Goal: Task Accomplishment & Management: Manage account settings

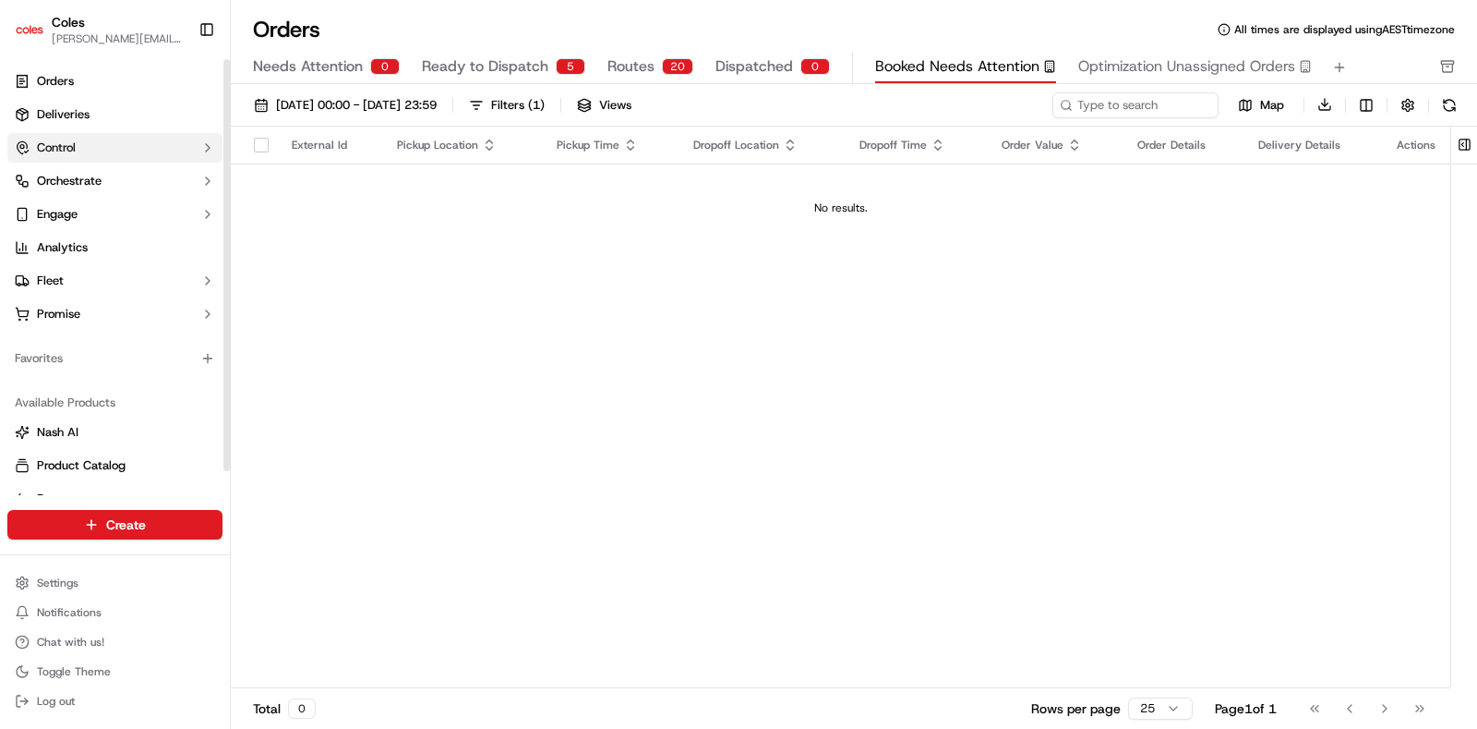
click at [211, 143] on icon "button" at bounding box center [207, 147] width 15 height 15
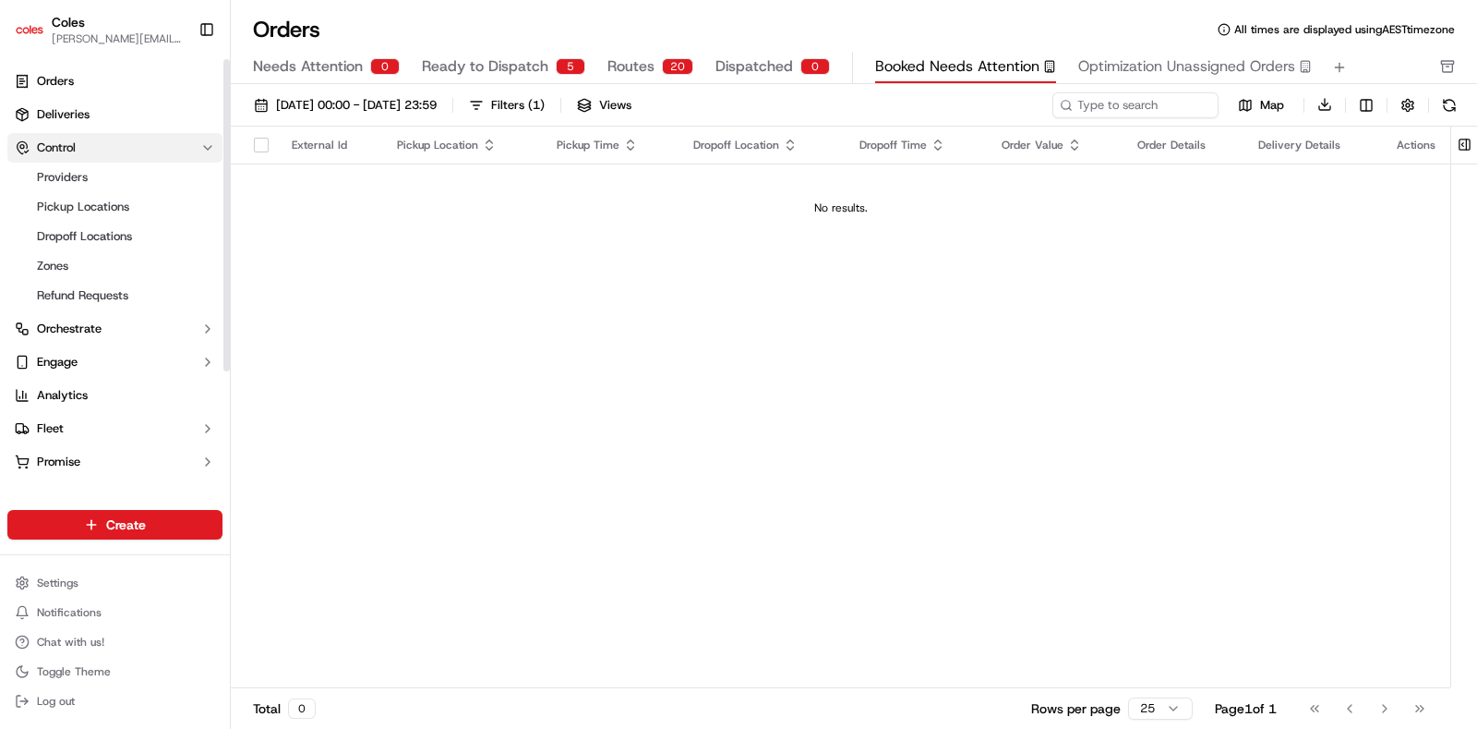
click at [211, 143] on icon "button" at bounding box center [207, 147] width 15 height 15
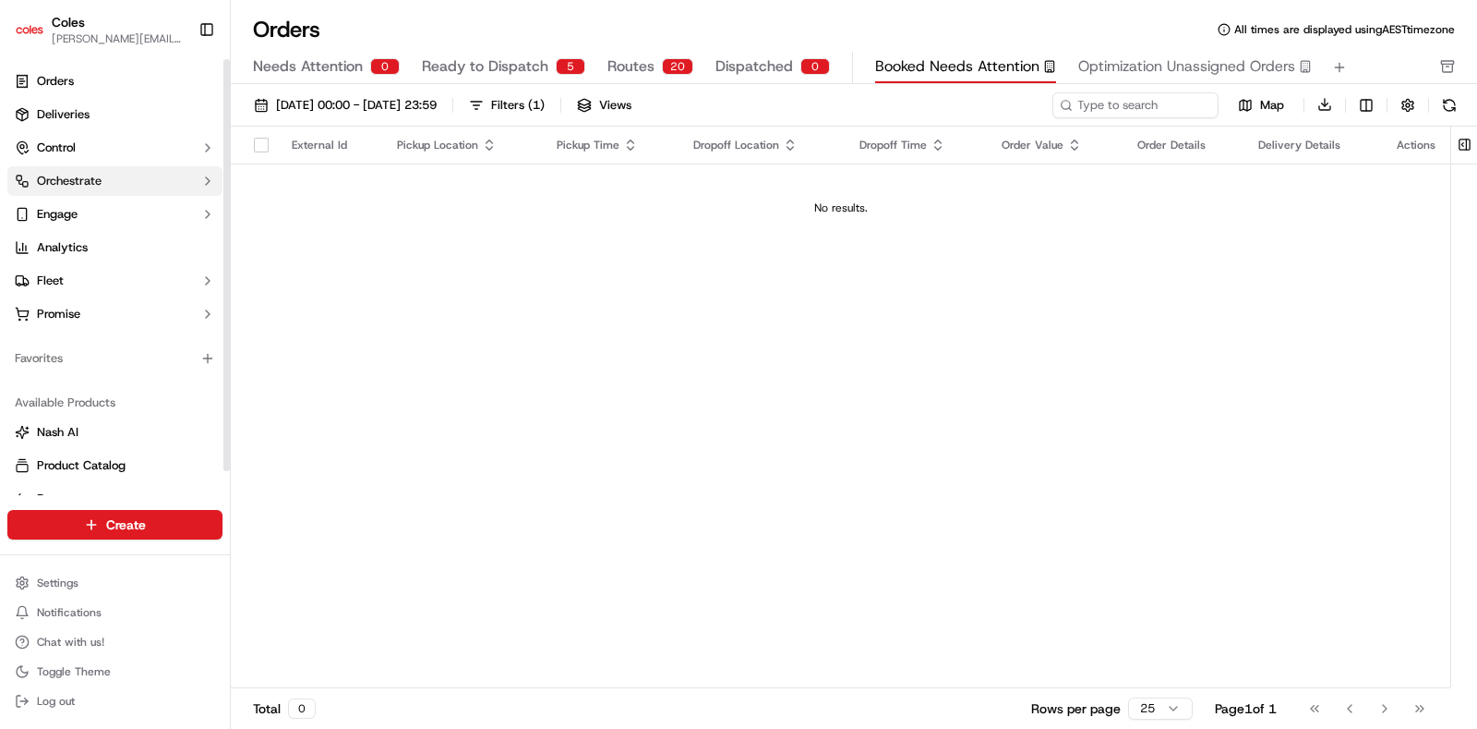
click at [211, 175] on icon "button" at bounding box center [207, 181] width 15 height 15
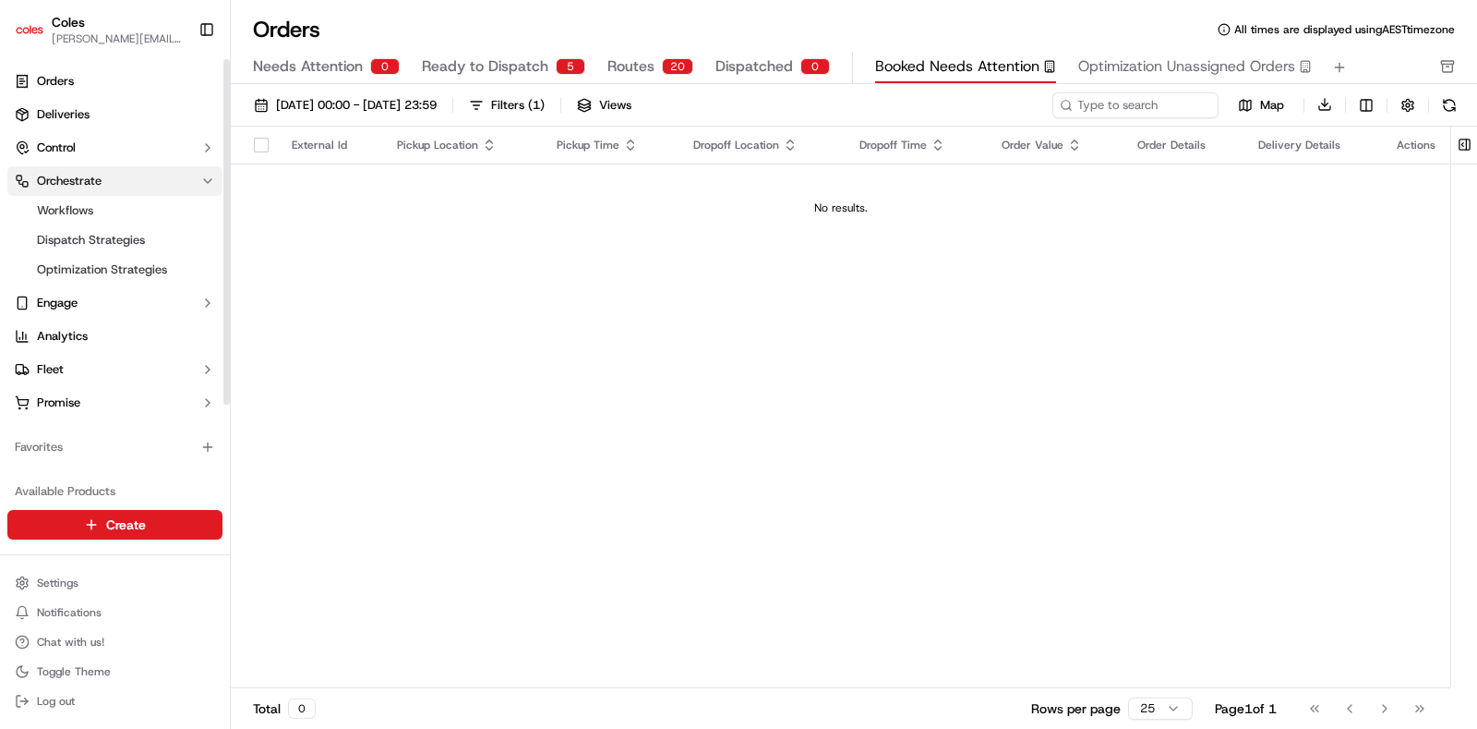
click at [211, 175] on icon "button" at bounding box center [207, 181] width 15 height 15
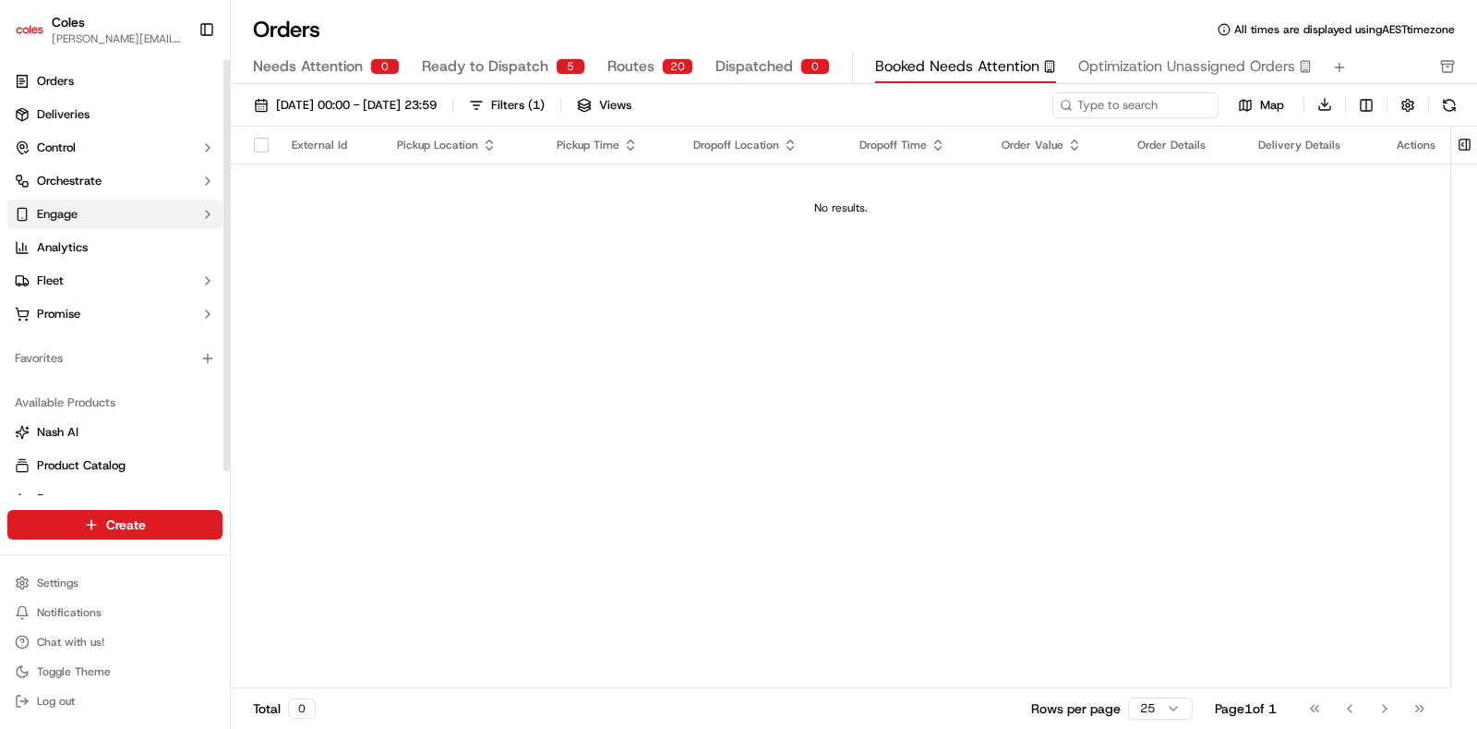
click at [205, 210] on icon "button" at bounding box center [207, 214] width 15 height 15
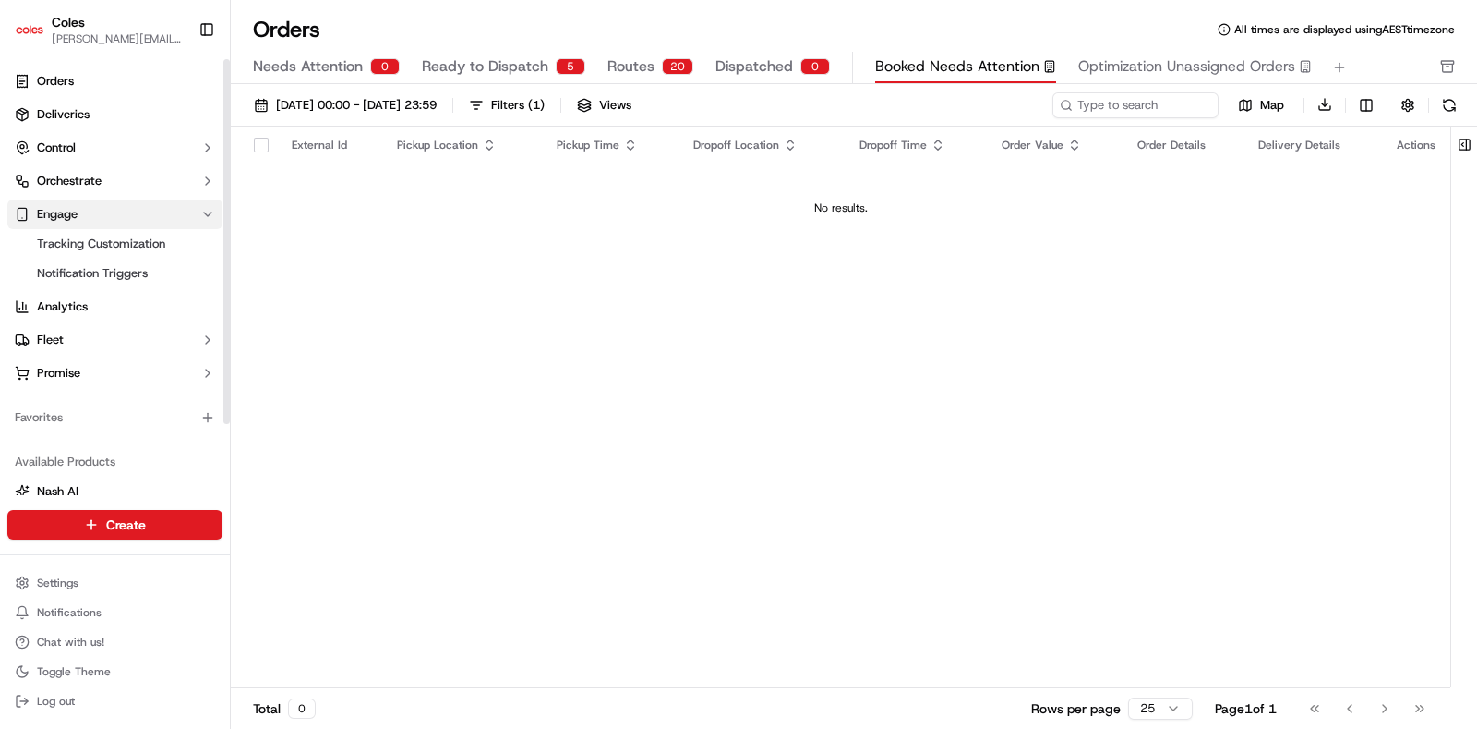
click at [205, 210] on icon "button" at bounding box center [207, 214] width 15 height 15
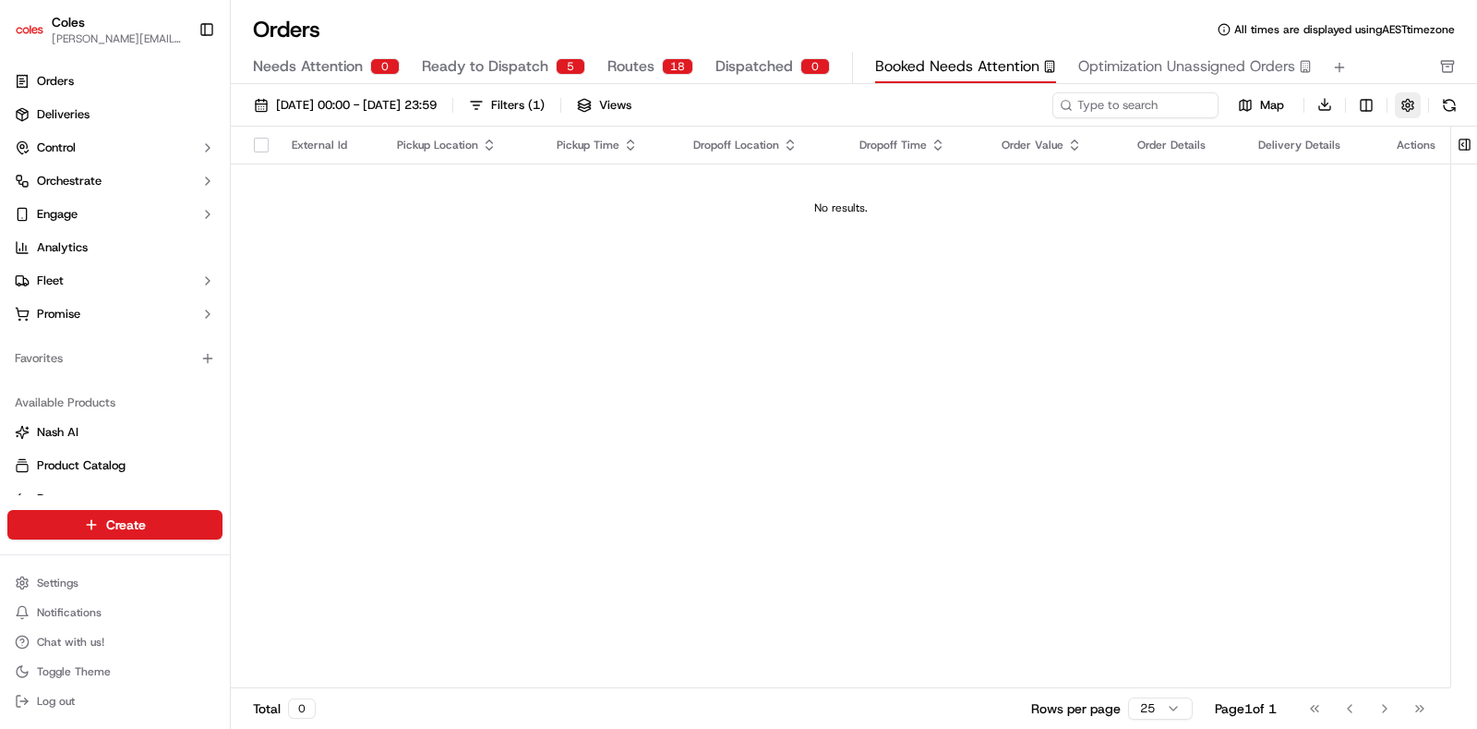
click at [1416, 106] on button "button" at bounding box center [1408, 105] width 26 height 26
click at [83, 574] on html "Coles [EMAIL_ADDRESS][DOMAIN_NAME] Toggle Sidebar Orders Deliveries Control Orc…" at bounding box center [738, 364] width 1477 height 729
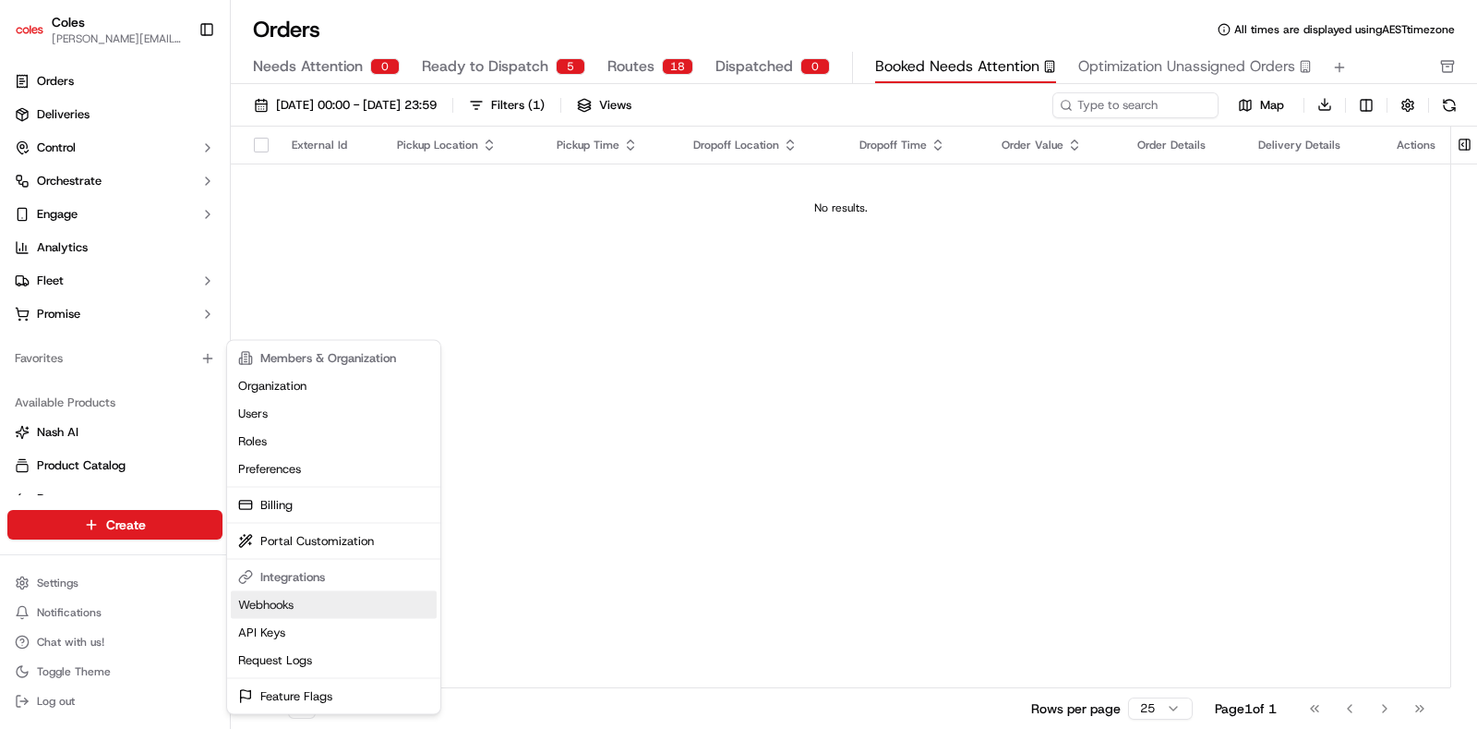
click at [299, 606] on link "Webhooks" at bounding box center [334, 605] width 206 height 28
